Goal: Navigation & Orientation: Understand site structure

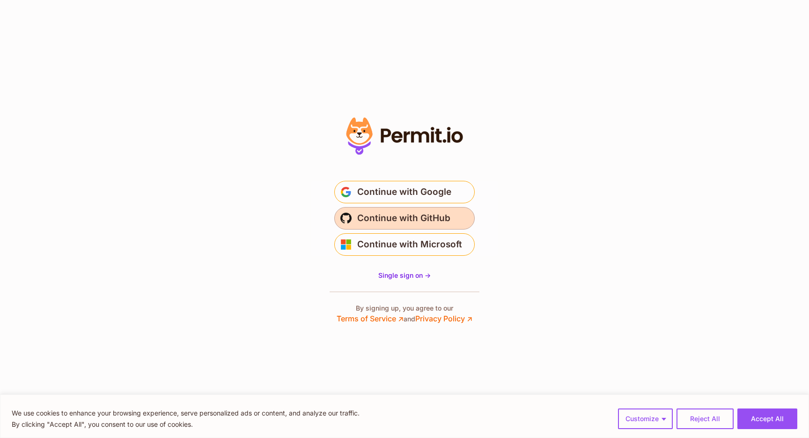
click at [413, 219] on span "Continue with GitHub" at bounding box center [403, 218] width 93 height 15
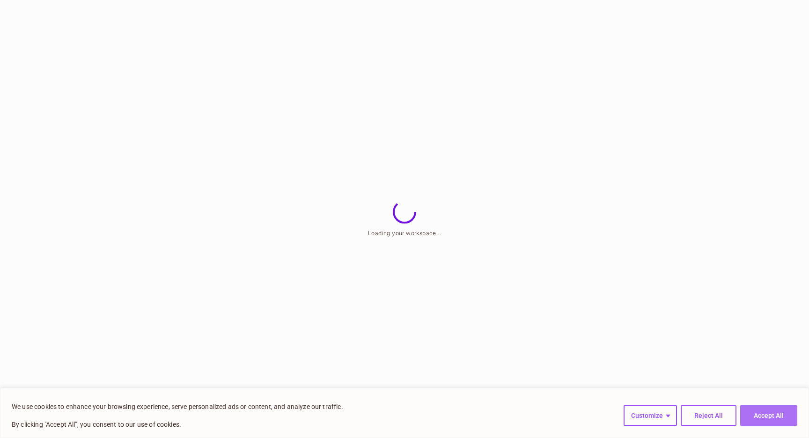
click at [772, 412] on button "Accept All" at bounding box center [768, 415] width 57 height 21
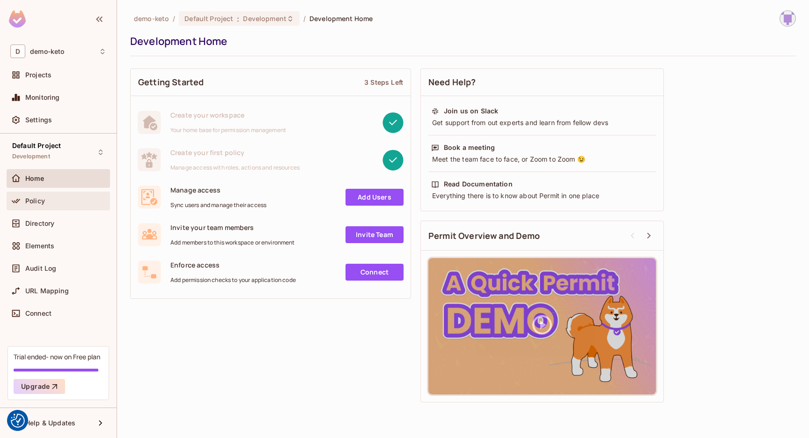
click at [45, 204] on div "Policy" at bounding box center [65, 200] width 81 height 7
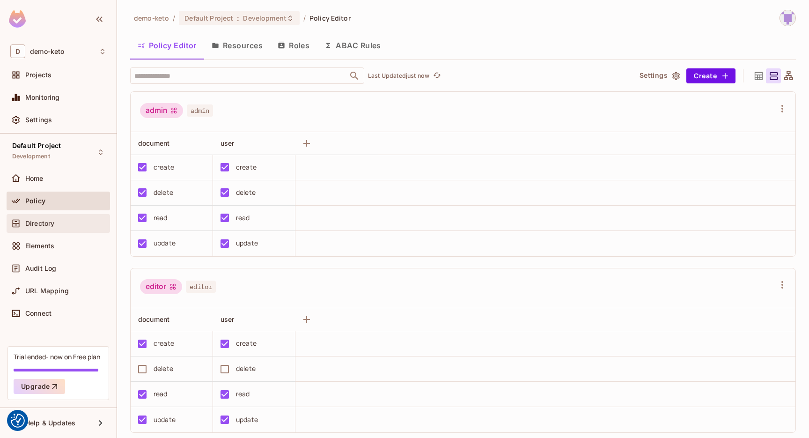
click at [37, 225] on span "Directory" at bounding box center [39, 223] width 29 height 7
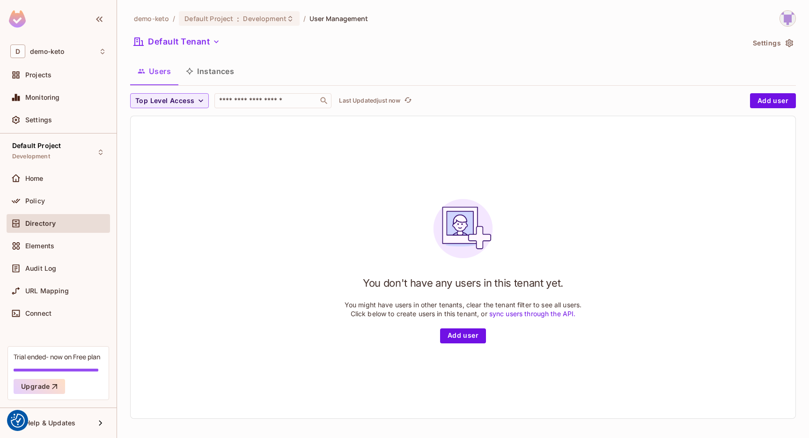
click at [42, 212] on div "Policy" at bounding box center [58, 202] width 103 height 22
click at [41, 206] on div "Policy" at bounding box center [58, 200] width 96 height 11
